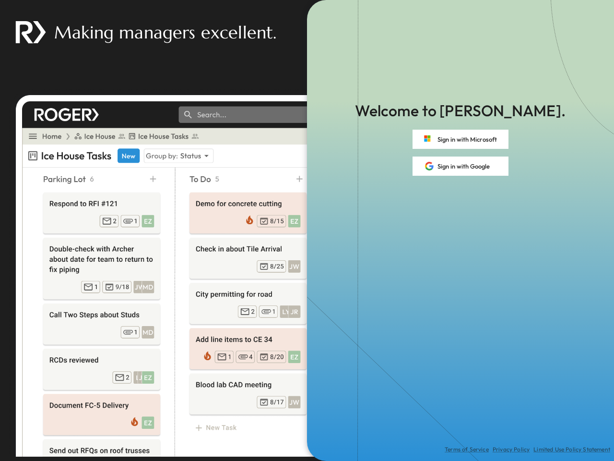
click at [307, 230] on div "Terms of Service Privacy Policy Limited Use Policy Statement" at bounding box center [460, 318] width 307 height 285
click at [461, 139] on button "Sign in with Microsoft" at bounding box center [461, 139] width 96 height 19
click at [461, 166] on button "Sign in with Google" at bounding box center [461, 165] width 96 height 19
